Goal: Task Accomplishment & Management: Use online tool/utility

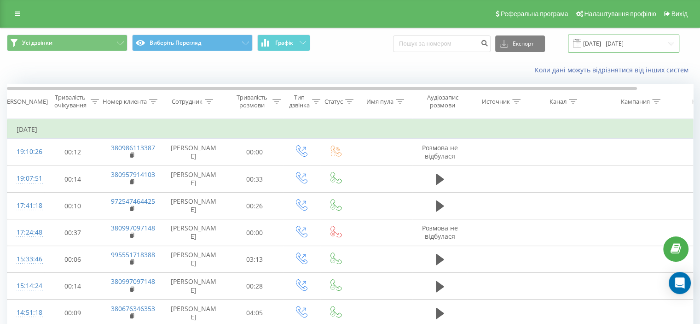
click at [617, 44] on input "[DATE] - [DATE]" at bounding box center [623, 44] width 111 height 18
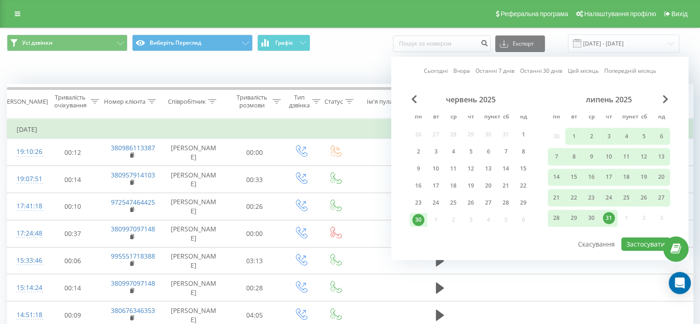
click at [586, 72] on font "Цей місяць" at bounding box center [583, 71] width 31 height 8
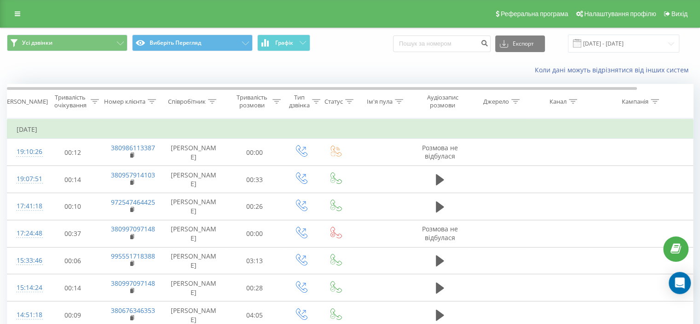
click at [250, 73] on div "Коли дані можуть відрізнятися від інших систем" at bounding box center [349, 70] width 699 height 22
click at [622, 46] on input "[DATE] - [DATE]" at bounding box center [623, 44] width 111 height 18
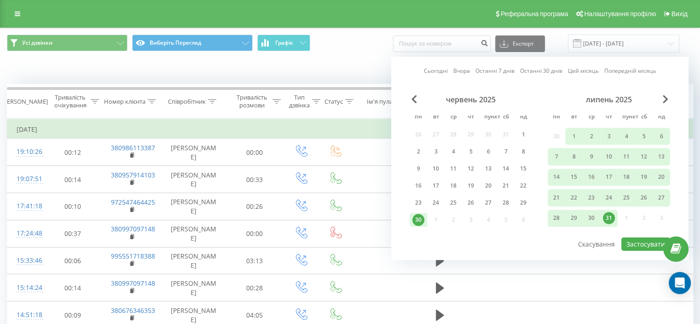
click at [587, 73] on font "Цей місяць" at bounding box center [583, 71] width 31 height 8
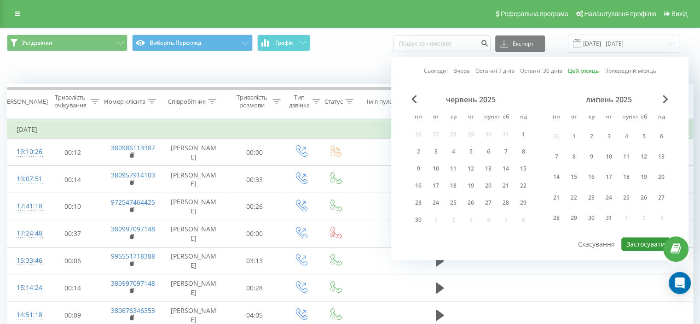
click at [629, 239] on font "Застосувати" at bounding box center [646, 243] width 39 height 9
type input "[DATE] - [DATE]"
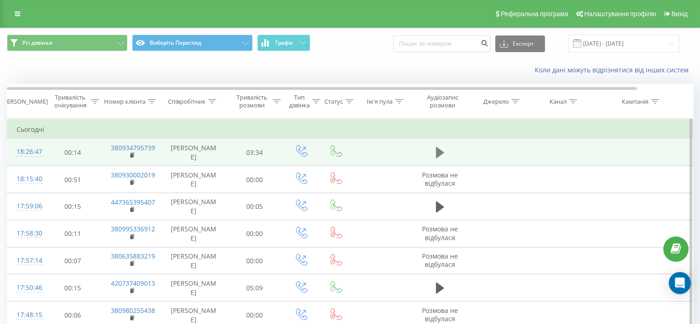
click at [441, 152] on icon at bounding box center [440, 152] width 8 height 11
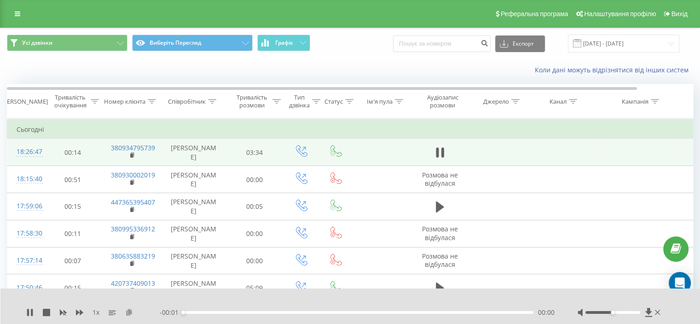
click at [129, 309] on icon at bounding box center [129, 311] width 8 height 6
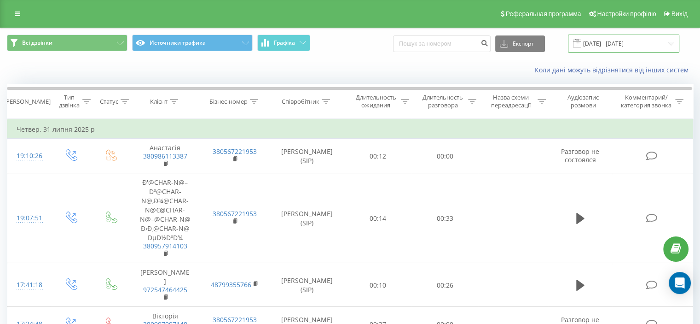
click at [624, 39] on input "[DATE] - [DATE]" at bounding box center [623, 44] width 111 height 18
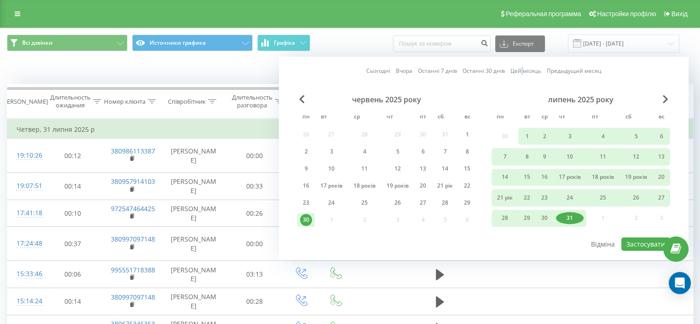
drag, startPoint x: 520, startPoint y: 70, endPoint x: 532, endPoint y: 90, distance: 23.1
click at [520, 70] on font "Цей місяць" at bounding box center [526, 71] width 31 height 8
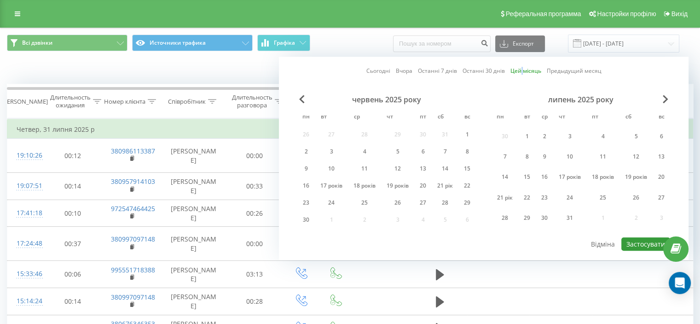
click at [628, 242] on font "Застосувати" at bounding box center [646, 243] width 39 height 9
type input "[DATE] - [DATE]"
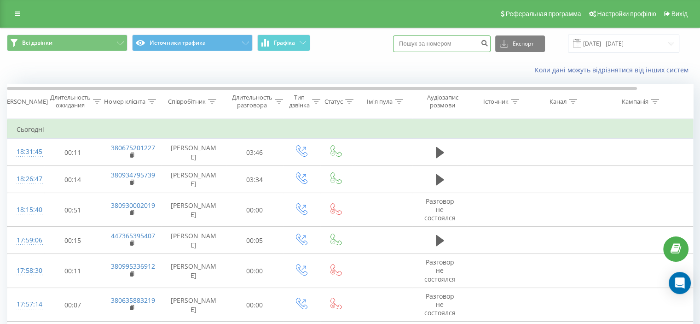
click at [446, 41] on input at bounding box center [442, 43] width 98 height 17
paste input "+380675201227"
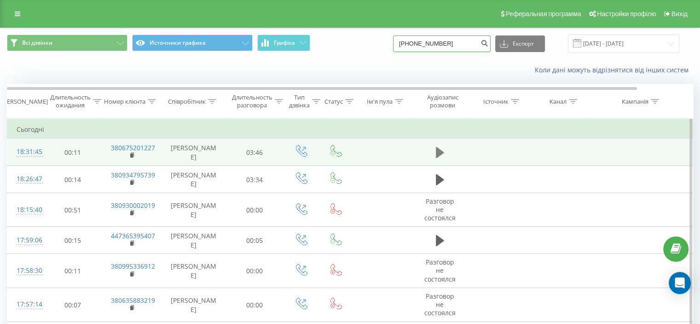
type input "+380675201227"
click at [442, 154] on icon at bounding box center [440, 152] width 8 height 13
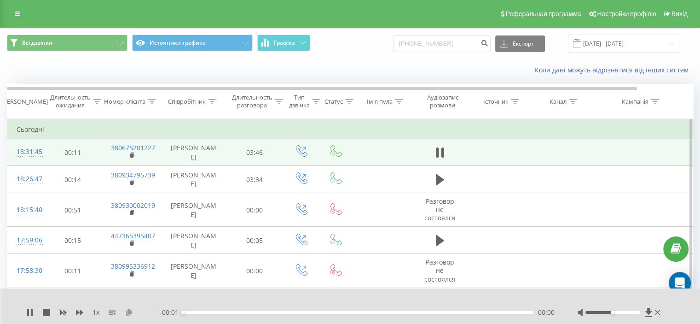
click at [127, 308] on div "1 х" at bounding box center [93, 312] width 134 height 9
click at [132, 308] on icon at bounding box center [129, 311] width 8 height 6
